Goal: Information Seeking & Learning: Learn about a topic

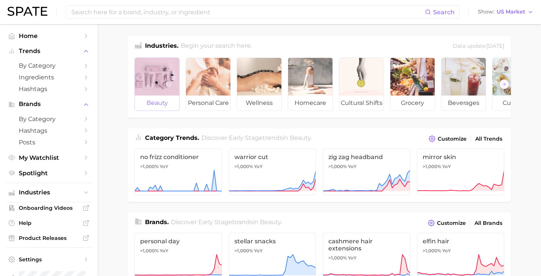
click at [167, 72] on div at bounding box center [157, 77] width 44 height 38
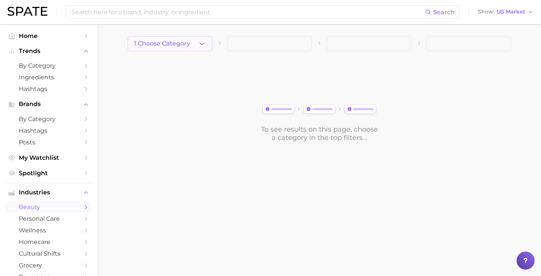
click at [186, 37] on button "1. Choose Category" at bounding box center [170, 43] width 85 height 15
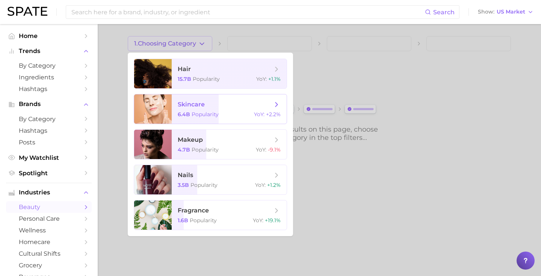
click at [185, 118] on span "skincare 6.4b Popularity YoY : +2.2%" at bounding box center [229, 108] width 115 height 29
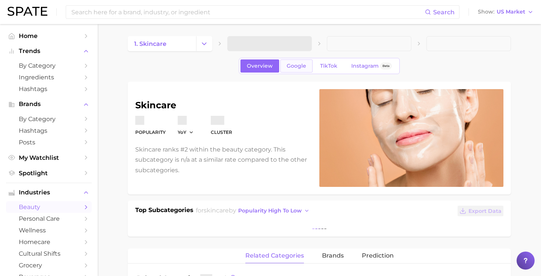
click at [297, 64] on span "Google" at bounding box center [297, 66] width 20 height 6
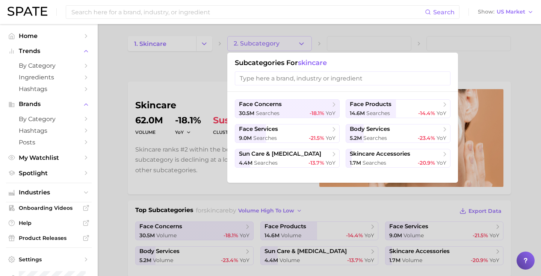
click at [288, 43] on div at bounding box center [270, 138] width 541 height 276
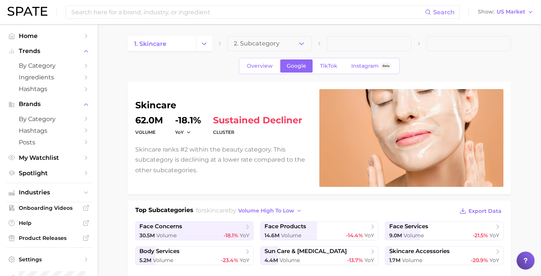
click at [288, 43] on button "2. Subcategory" at bounding box center [269, 43] width 85 height 15
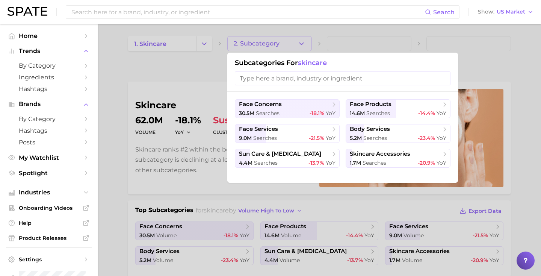
click at [322, 118] on ul "face concerns 30.5m searches -18.1% YoY face products 14.6m searches -14.4% YoY…" at bounding box center [343, 133] width 216 height 68
click at [328, 110] on span "YoY" at bounding box center [331, 113] width 10 height 7
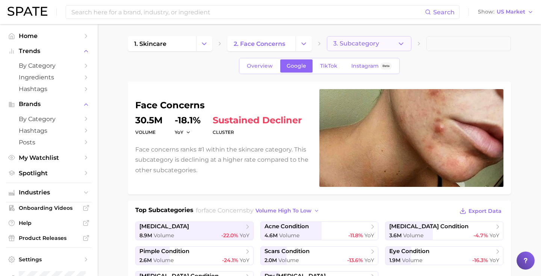
click at [356, 44] on span "3. Subcategory" at bounding box center [356, 43] width 46 height 7
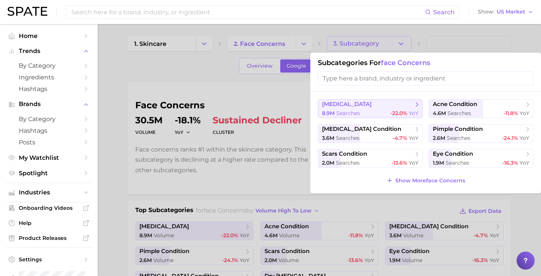
click at [362, 116] on div "8.9m searches -22.0% YoY" at bounding box center [370, 113] width 97 height 7
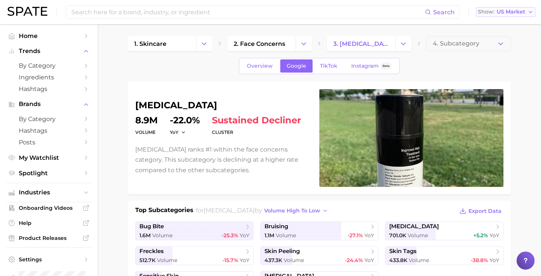
click at [500, 11] on span "US Market" at bounding box center [511, 12] width 29 height 4
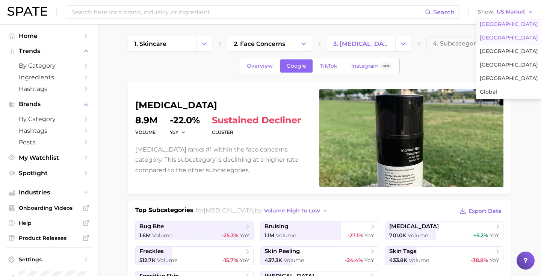
click at [498, 35] on span "[GEOGRAPHIC_DATA]" at bounding box center [509, 38] width 58 height 6
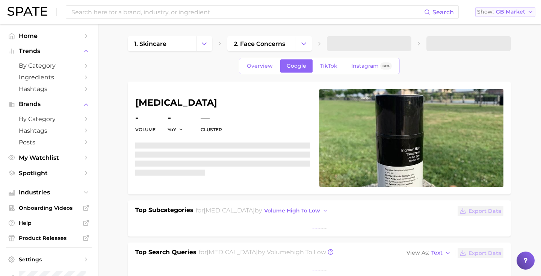
click at [513, 12] on span "GB Market" at bounding box center [510, 12] width 29 height 4
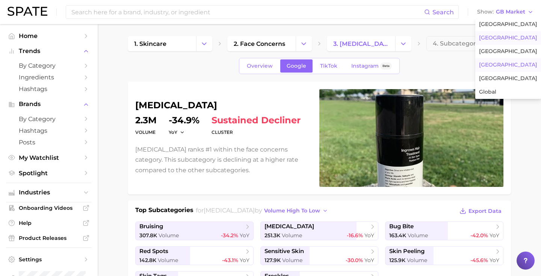
click at [501, 68] on span "[GEOGRAPHIC_DATA]" at bounding box center [508, 65] width 58 height 6
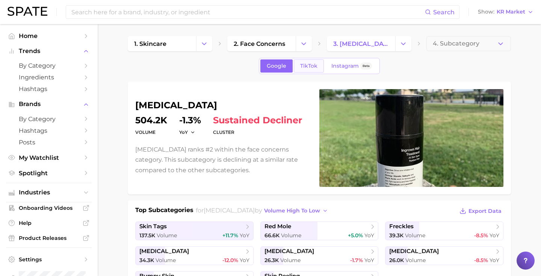
click at [304, 70] on link "TikTok" at bounding box center [309, 65] width 30 height 13
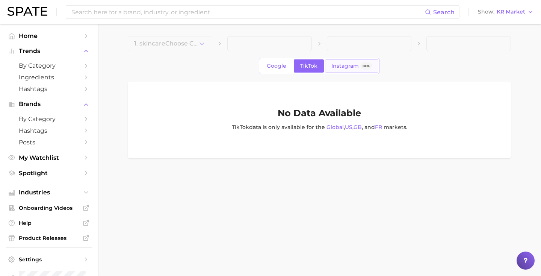
click at [345, 64] on span "Instagram" at bounding box center [344, 66] width 27 height 6
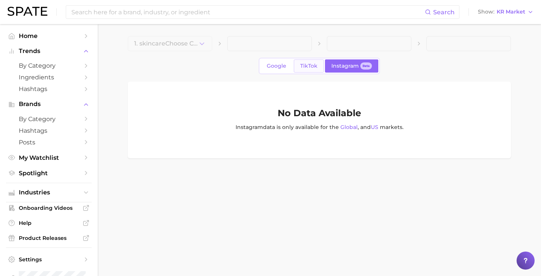
click at [312, 65] on span "TikTok" at bounding box center [308, 66] width 17 height 6
click at [370, 41] on span at bounding box center [369, 43] width 85 height 15
click at [288, 49] on span at bounding box center [269, 43] width 85 height 15
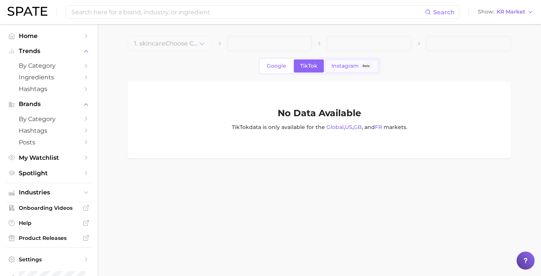
click at [349, 70] on link "Instagram Beta" at bounding box center [351, 65] width 53 height 13
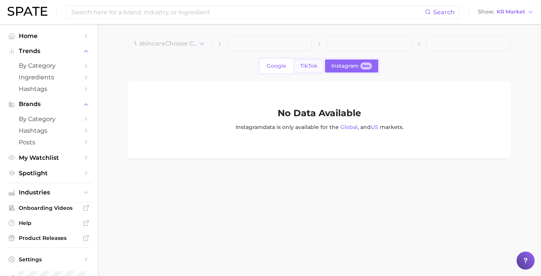
click at [308, 65] on span "TikTok" at bounding box center [308, 66] width 17 height 6
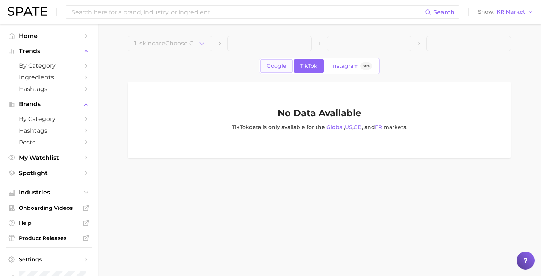
click at [279, 67] on span "Google" at bounding box center [277, 66] width 20 height 6
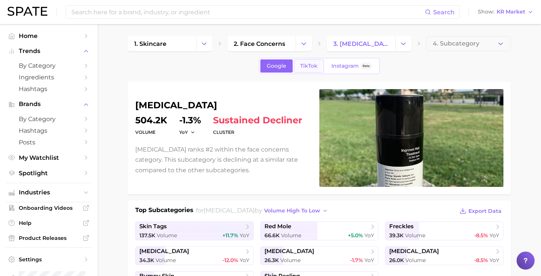
click at [317, 63] on span "TikTok" at bounding box center [308, 66] width 17 height 6
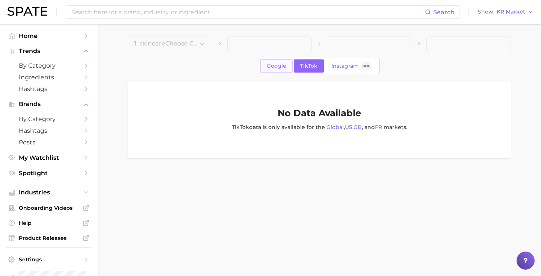
click at [278, 66] on span "Google" at bounding box center [277, 66] width 20 height 6
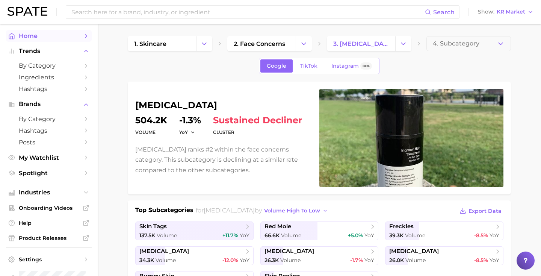
click at [51, 33] on span "Home" at bounding box center [49, 35] width 60 height 7
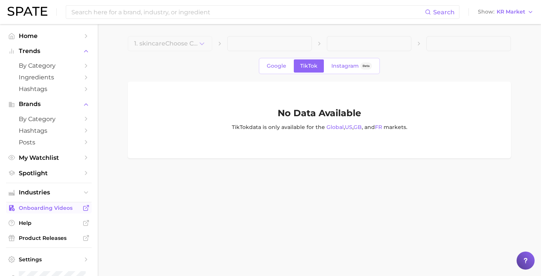
scroll to position [19, 0]
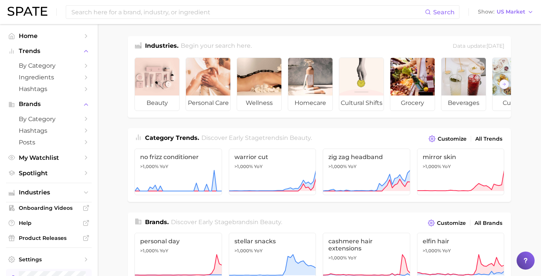
click at [35, 271] on link "Log out. Currently logged in as Brennan McVicar with e-mail brennan@spate.nyc." at bounding box center [49, 278] width 86 height 19
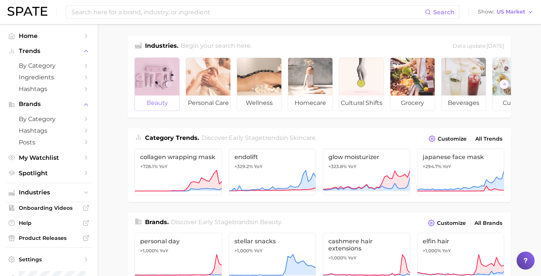
click at [171, 80] on div at bounding box center [157, 77] width 44 height 38
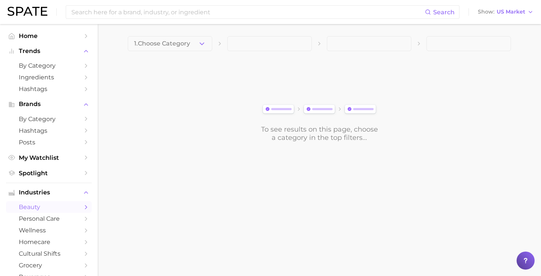
click at [179, 48] on button "1. Choose Category" at bounding box center [170, 43] width 85 height 15
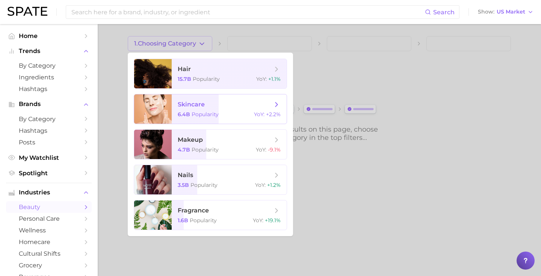
click at [187, 103] on span "skincare" at bounding box center [191, 104] width 27 height 7
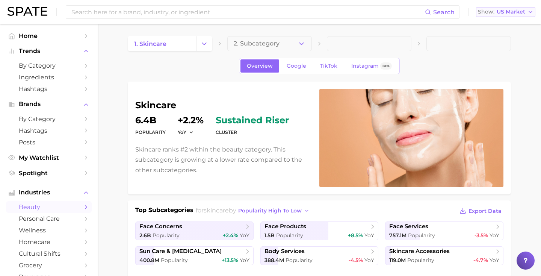
click at [510, 13] on span "US Market" at bounding box center [511, 12] width 29 height 4
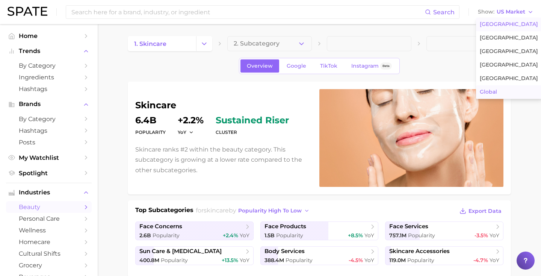
click at [490, 89] on span "Global" at bounding box center [488, 92] width 17 height 6
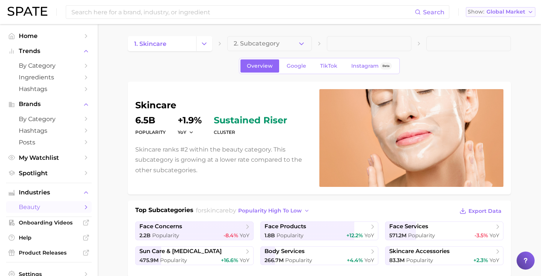
click at [504, 10] on span "Global Market" at bounding box center [506, 12] width 39 height 4
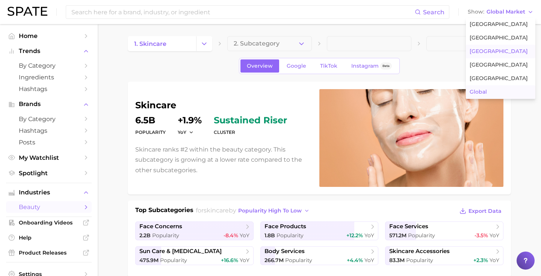
click at [493, 56] on button "[GEOGRAPHIC_DATA]" at bounding box center [501, 52] width 70 height 14
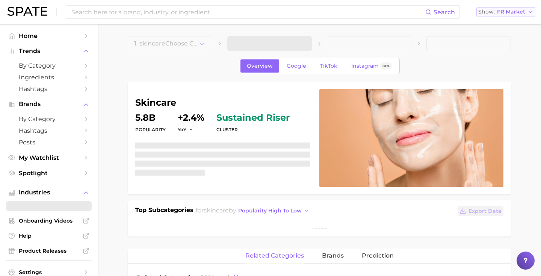
click at [510, 11] on span "FR Market" at bounding box center [511, 12] width 28 height 4
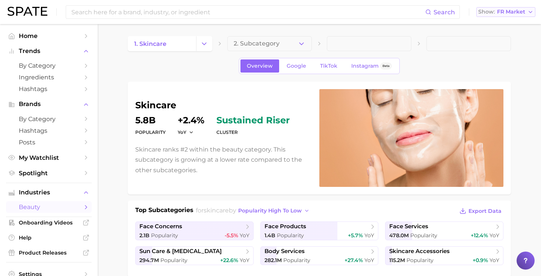
click at [478, 11] on button "Show FR Market" at bounding box center [506, 12] width 59 height 10
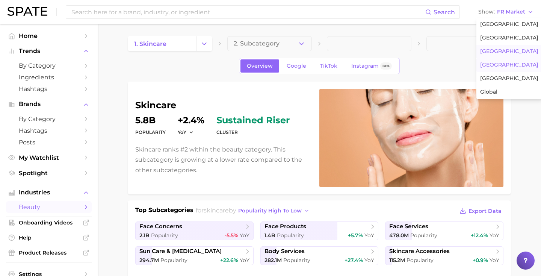
click at [489, 65] on span "[GEOGRAPHIC_DATA]" at bounding box center [509, 65] width 58 height 6
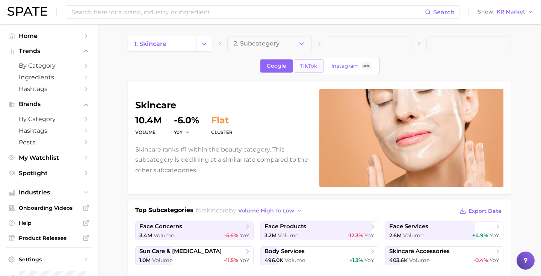
click at [316, 63] on span "TikTok" at bounding box center [308, 66] width 17 height 6
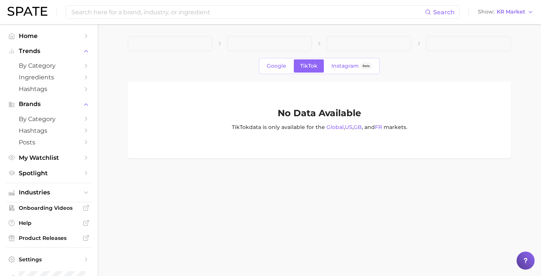
click at [164, 51] on div "Google TikTok Instagram Beta No Data Available TikTok data is only available fo…" at bounding box center [319, 97] width 383 height 122
click at [181, 45] on span at bounding box center [170, 43] width 85 height 15
click at [59, 36] on span "Home" at bounding box center [49, 35] width 60 height 7
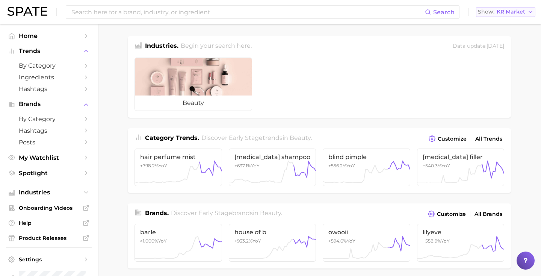
click at [500, 16] on button "Show KR Market" at bounding box center [505, 12] width 59 height 10
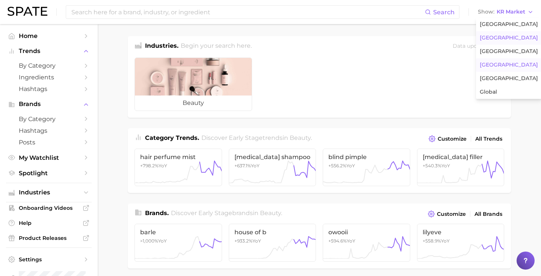
click at [495, 39] on span "[GEOGRAPHIC_DATA]" at bounding box center [509, 38] width 58 height 6
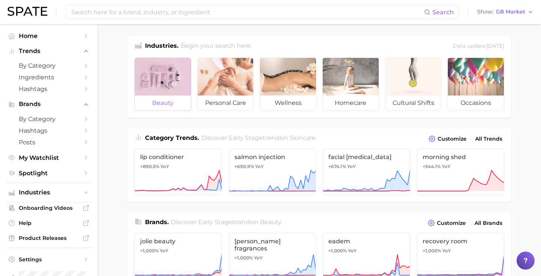
click at [176, 84] on div at bounding box center [163, 77] width 56 height 38
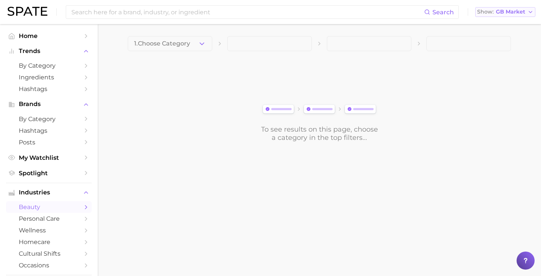
click at [488, 13] on span "Show" at bounding box center [485, 12] width 17 height 4
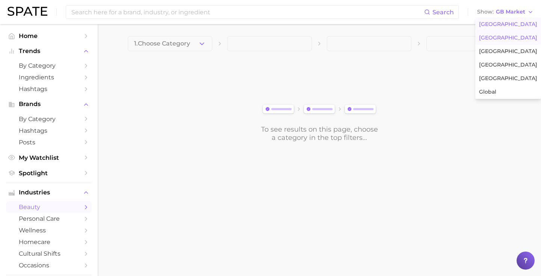
click at [492, 23] on span "[GEOGRAPHIC_DATA]" at bounding box center [508, 24] width 58 height 6
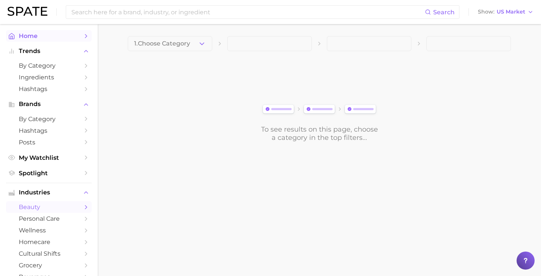
click at [68, 30] on link "Home" at bounding box center [49, 36] width 86 height 12
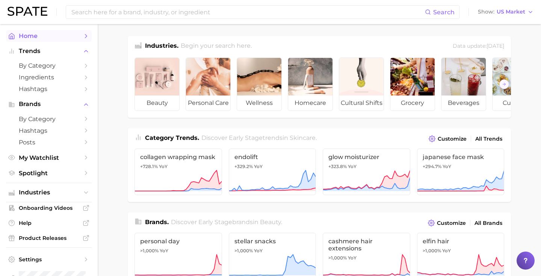
click at [61, 37] on span "Home" at bounding box center [49, 35] width 60 height 7
click at [501, 83] on button "Scroll Right" at bounding box center [504, 84] width 10 height 10
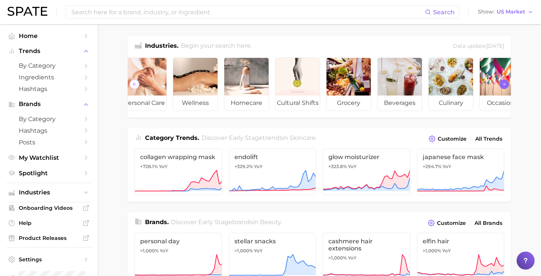
scroll to position [0, 84]
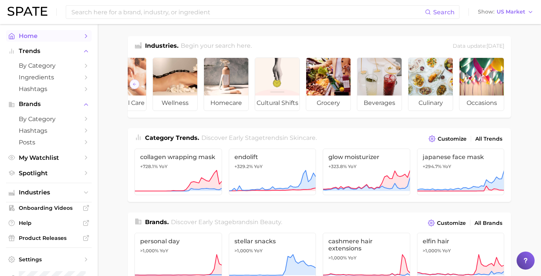
click at [74, 35] on span "Home" at bounding box center [49, 35] width 60 height 7
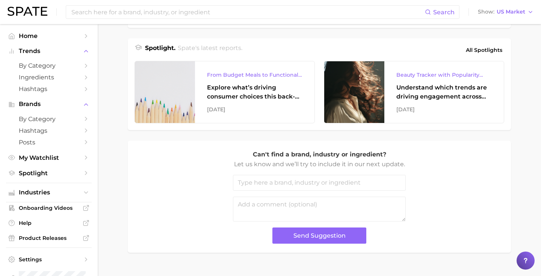
scroll to position [322, 0]
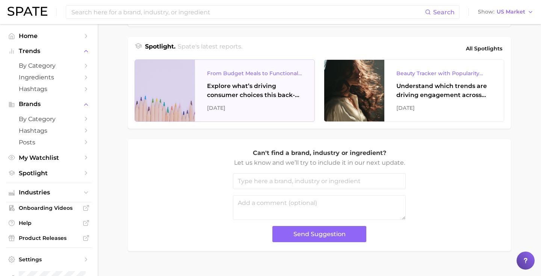
click at [289, 95] on div "Explore what’s driving consumer choices this back-to-school season From budget-…" at bounding box center [254, 91] width 95 height 18
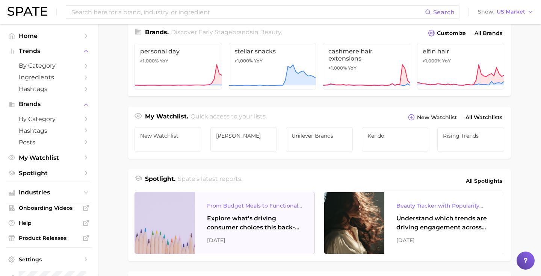
scroll to position [0, 0]
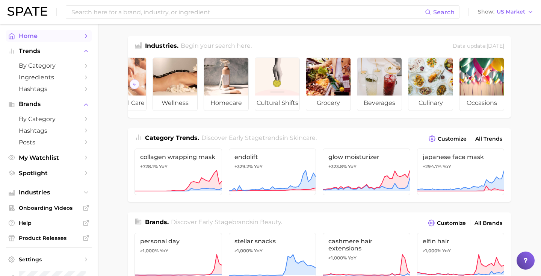
click at [36, 32] on link "Home" at bounding box center [49, 36] width 86 height 12
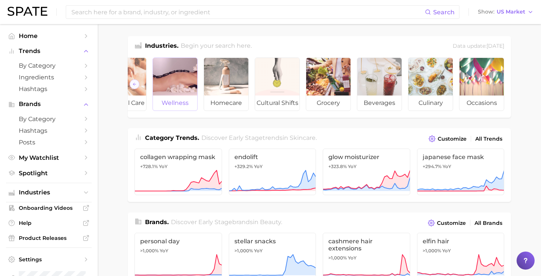
click at [173, 86] on div at bounding box center [175, 77] width 44 height 38
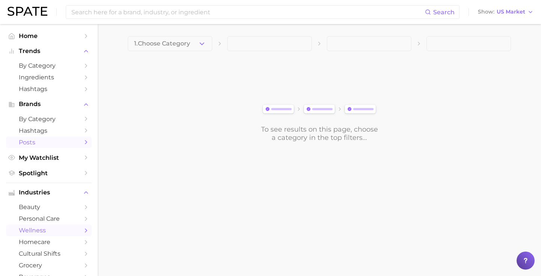
scroll to position [129, 0]
